Goal: Task Accomplishment & Management: Manage account settings

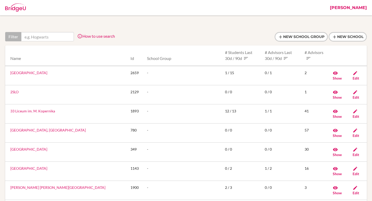
click at [358, 6] on link "[PERSON_NAME]" at bounding box center [349, 8] width 42 height 16
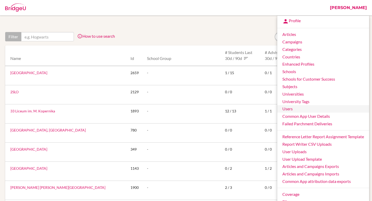
click at [295, 110] on link "Users" at bounding box center [324, 109] width 92 height 8
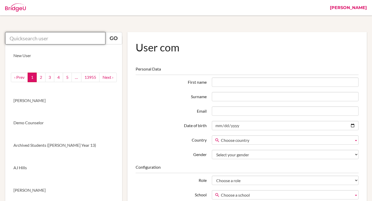
click at [31, 39] on input "text" at bounding box center [55, 38] width 100 height 12
paste input "academiccounselor@sxc.edu.np"
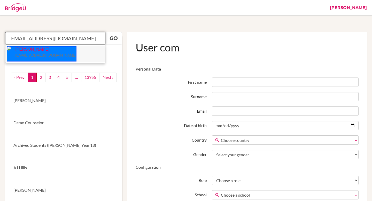
click at [36, 54] on small "academiccounselor@sxc.edu.np" at bounding box center [45, 55] width 61 height 4
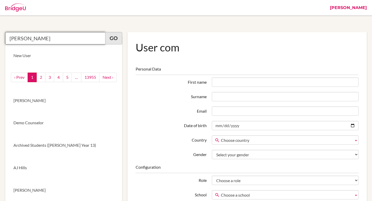
type input "Kshitiz Dahal"
click at [111, 38] on link "Go" at bounding box center [113, 38] width 17 height 12
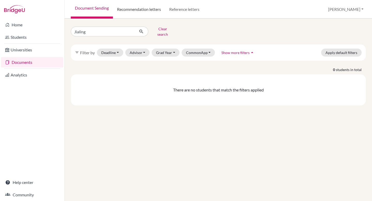
click at [150, 12] on link "Recommendation letters" at bounding box center [139, 9] width 52 height 19
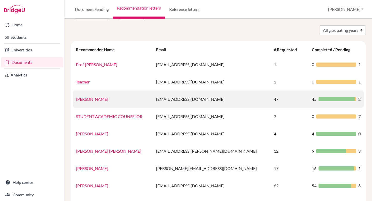
scroll to position [17, 0]
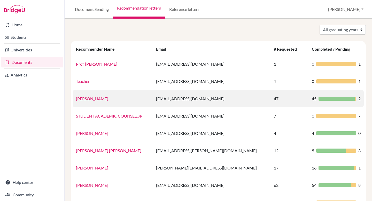
click at [96, 99] on link "[PERSON_NAME]" at bounding box center [92, 98] width 32 height 5
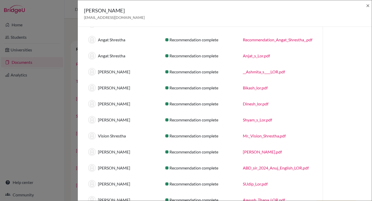
scroll to position [624, 0]
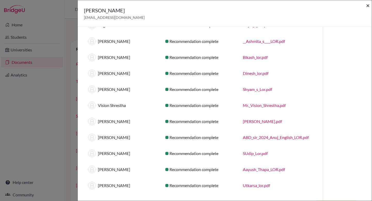
click at [368, 6] on span "×" at bounding box center [368, 6] width 4 height 8
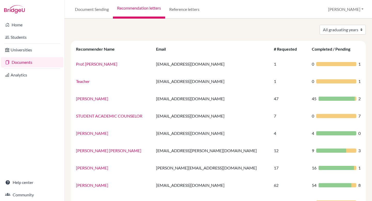
click at [32, 61] on link "Documents" at bounding box center [32, 62] width 62 height 10
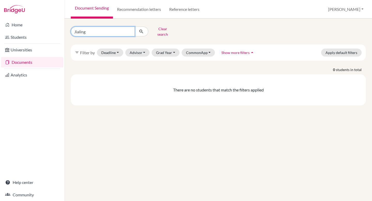
click at [107, 30] on input "Jialing" at bounding box center [103, 32] width 64 height 10
click at [142, 30] on icon "submit" at bounding box center [141, 31] width 5 height 5
click at [122, 31] on input "Jialing" at bounding box center [103, 32] width 64 height 10
type input "arjun"
click button "submit" at bounding box center [142, 32] width 14 height 10
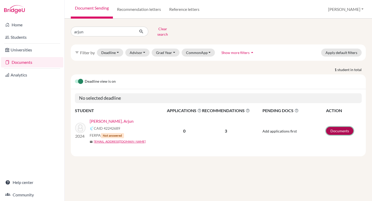
click at [338, 128] on link "Documents" at bounding box center [339, 131] width 27 height 8
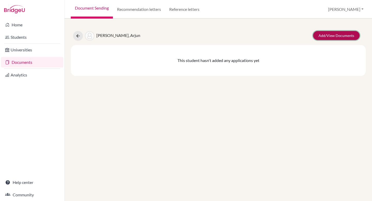
click at [350, 33] on link "Add/View Documents" at bounding box center [336, 35] width 47 height 9
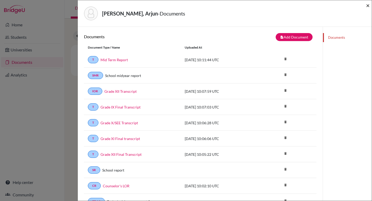
click at [367, 4] on span "×" at bounding box center [368, 6] width 4 height 8
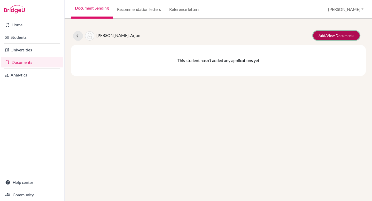
click at [333, 35] on link "Add/View Documents" at bounding box center [336, 35] width 47 height 9
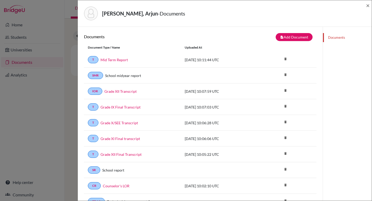
scroll to position [170, 0]
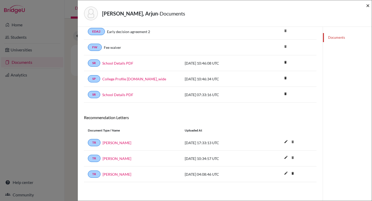
click at [369, 7] on span "×" at bounding box center [368, 6] width 4 height 8
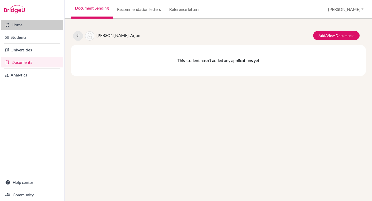
click at [23, 25] on link "Home" at bounding box center [32, 25] width 62 height 10
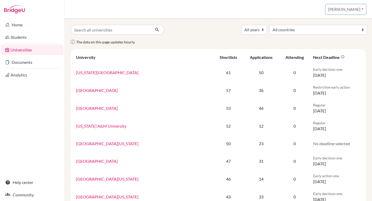
click at [358, 10] on button "[PERSON_NAME]" at bounding box center [346, 9] width 40 height 10
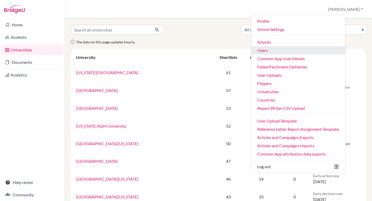
click at [291, 52] on link "Users" at bounding box center [298, 50] width 94 height 8
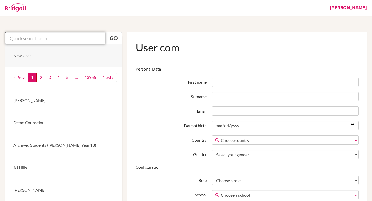
click at [43, 39] on input "text" at bounding box center [55, 38] width 100 height 12
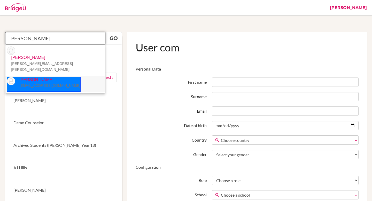
click at [35, 77] on p "Julie Falbo jfalbo@ans.edu.ni" at bounding box center [47, 83] width 65 height 12
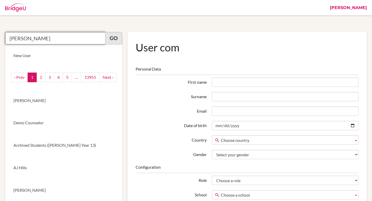
type input "Julie Falbo"
click at [115, 41] on link "Go" at bounding box center [113, 38] width 17 height 12
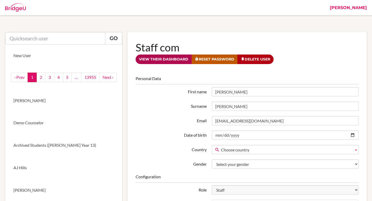
click at [164, 60] on link "View their dashboard" at bounding box center [164, 60] width 56 height 10
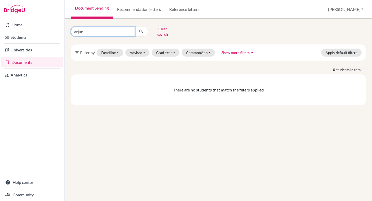
click at [105, 31] on input "arjun" at bounding box center [103, 32] width 64 height 10
type input "sebastine"
click button "submit" at bounding box center [142, 32] width 14 height 10
click at [105, 31] on input "sebastine" at bounding box center [103, 32] width 64 height 10
type input "sebas"
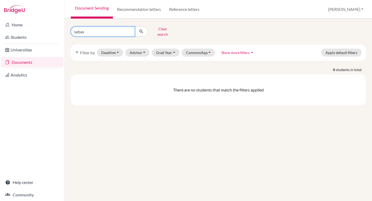
click button "submit" at bounding box center [142, 32] width 14 height 10
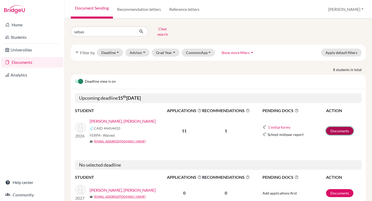
click at [332, 127] on link "Documents" at bounding box center [339, 131] width 27 height 8
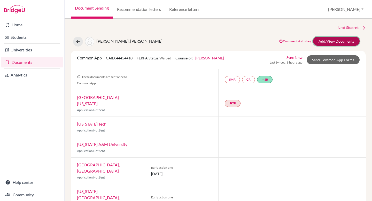
click at [340, 38] on link "Add/View Documents" at bounding box center [336, 41] width 47 height 9
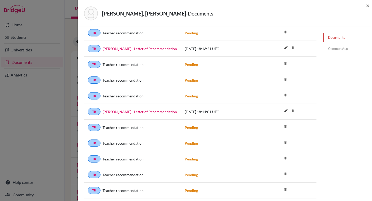
scroll to position [186, 0]
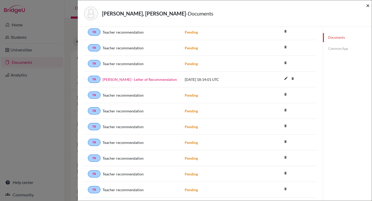
click at [368, 7] on span "×" at bounding box center [368, 6] width 4 height 8
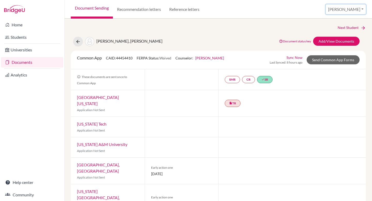
click at [356, 10] on button "Jessica" at bounding box center [346, 9] width 40 height 10
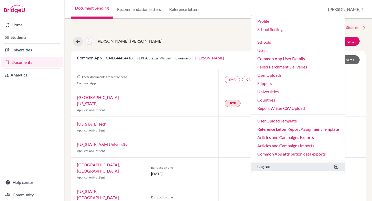
click at [308, 165] on button "Log out" at bounding box center [298, 167] width 94 height 8
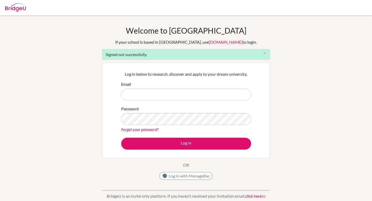
type input "[PERSON_NAME][EMAIL_ADDRESS][PERSON_NAME][DOMAIN_NAME]"
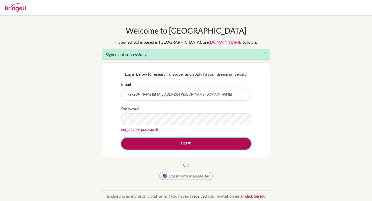
click at [183, 141] on button "Log in" at bounding box center [186, 144] width 130 height 12
